Goal: Task Accomplishment & Management: Manage account settings

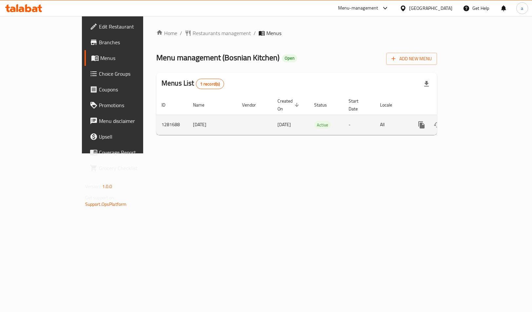
click at [472, 121] on icon "enhanced table" at bounding box center [468, 125] width 8 height 8
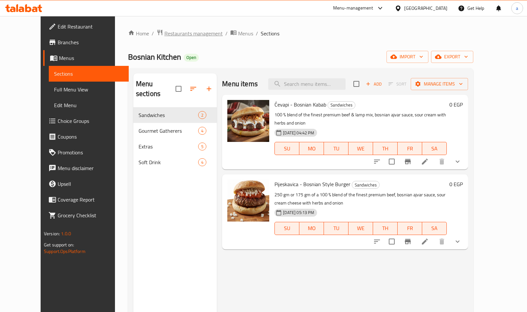
click at [164, 29] on span "Restaurants management" at bounding box center [193, 33] width 58 height 8
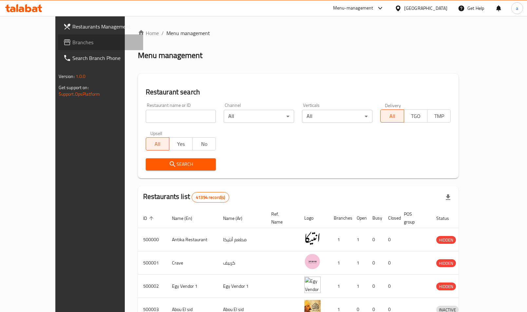
click at [72, 46] on span "Branches" at bounding box center [105, 42] width 66 height 8
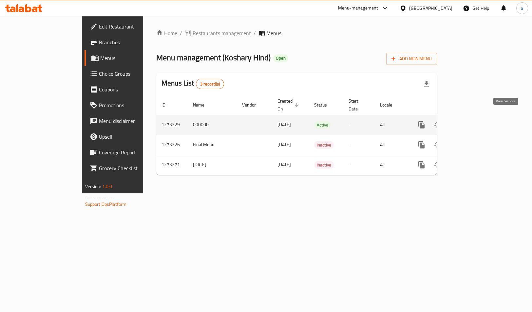
click at [472, 121] on icon "enhanced table" at bounding box center [468, 125] width 8 height 8
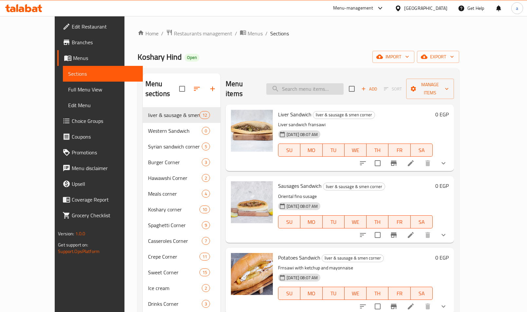
click at [334, 83] on input "search" at bounding box center [304, 88] width 77 height 11
paste input "ساندوتش كبدة"
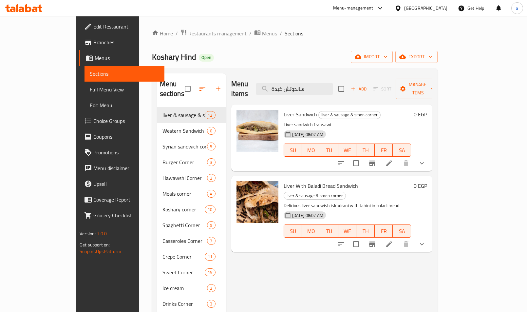
type input "ساندوتش كبدة"
click at [398, 157] on li at bounding box center [389, 163] width 18 height 12
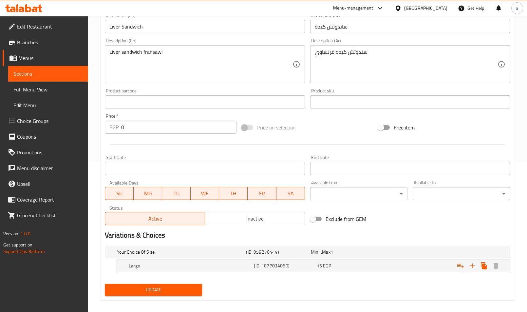
scroll to position [156, 0]
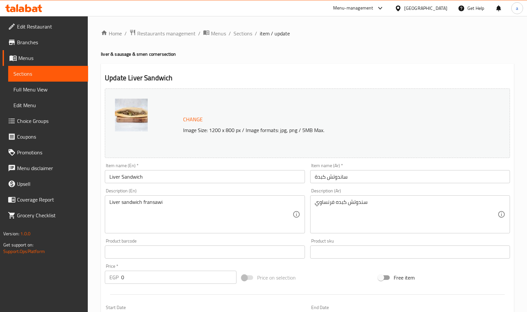
scroll to position [156, 0]
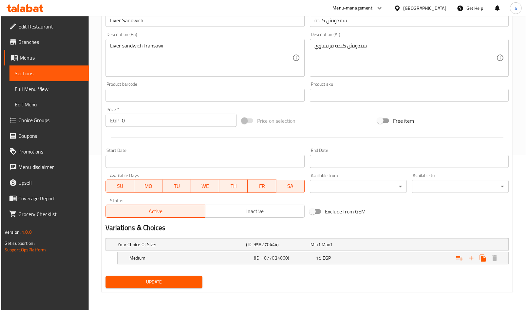
scroll to position [156, 0]
